Goal: Navigation & Orientation: Find specific page/section

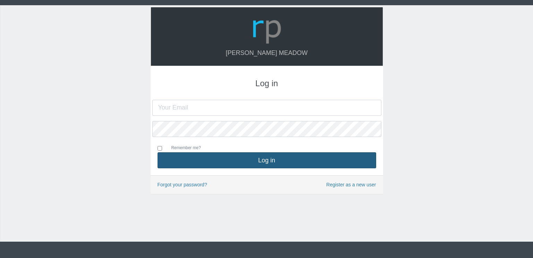
type input "[EMAIL_ADDRESS][DOMAIN_NAME]"
click at [270, 157] on button "Log in" at bounding box center [267, 160] width 219 height 16
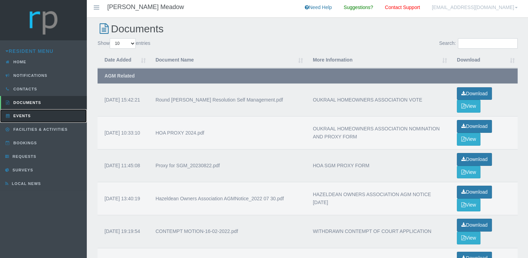
click at [34, 117] on link "Events" at bounding box center [43, 116] width 87 height 14
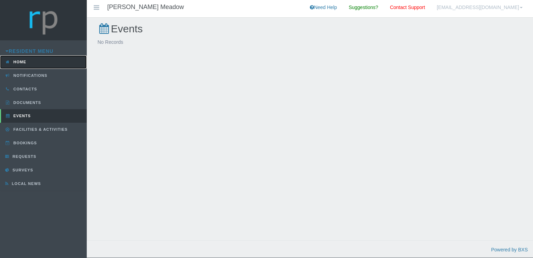
click at [33, 66] on link "Home" at bounding box center [43, 62] width 87 height 14
